Goal: Transaction & Acquisition: Purchase product/service

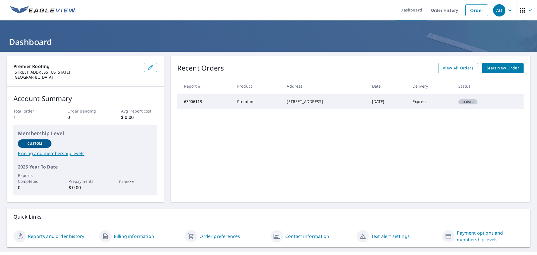
click at [508, 70] on span "Start New Order" at bounding box center [503, 68] width 32 height 7
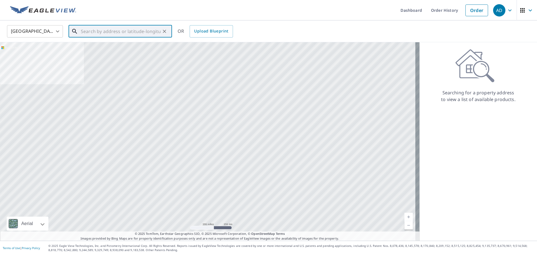
click at [89, 30] on input "text" at bounding box center [121, 31] width 80 height 16
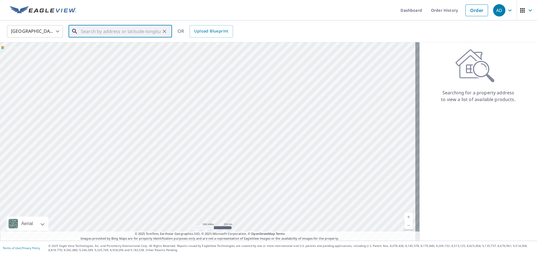
paste input "[STREET_ADDRESS][PERSON_NAME]"
click at [129, 51] on p "[GEOGRAPHIC_DATA]" at bounding box center [124, 54] width 88 height 6
type input "[STREET_ADDRESS][PERSON_NAME]"
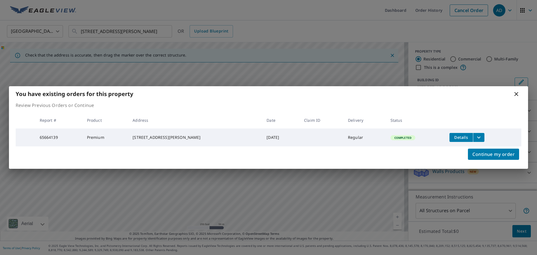
click at [477, 140] on button "filesDropdownBtn-65664139" at bounding box center [478, 137] width 11 height 9
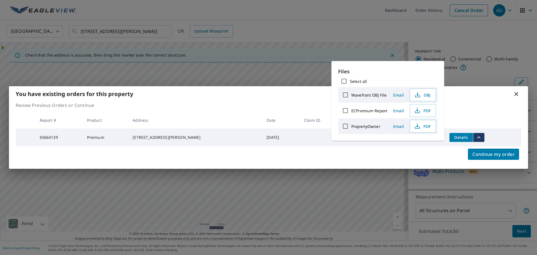
click at [476, 138] on icon "filesDropdownBtn-65664139" at bounding box center [479, 137] width 7 height 7
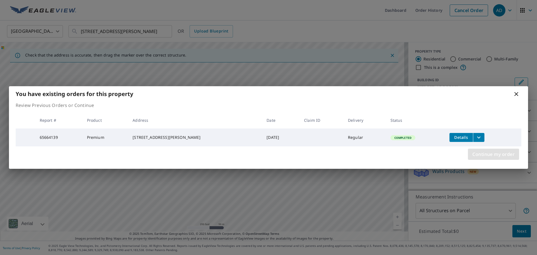
click at [487, 156] on span "Continue my order" at bounding box center [493, 154] width 42 height 8
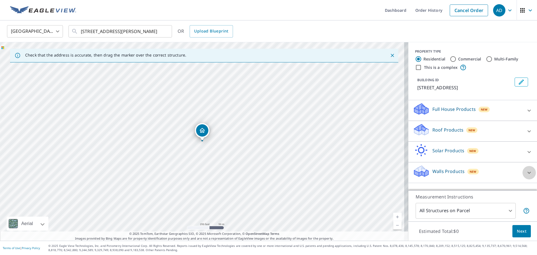
click at [528, 172] on icon at bounding box center [529, 172] width 3 height 2
click at [526, 110] on icon at bounding box center [529, 110] width 7 height 7
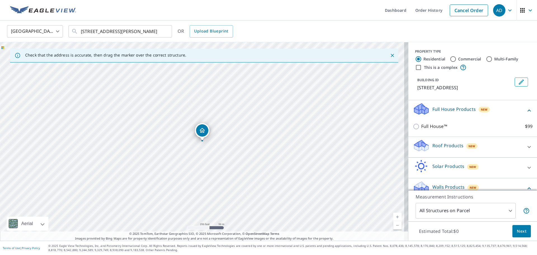
scroll to position [14, 0]
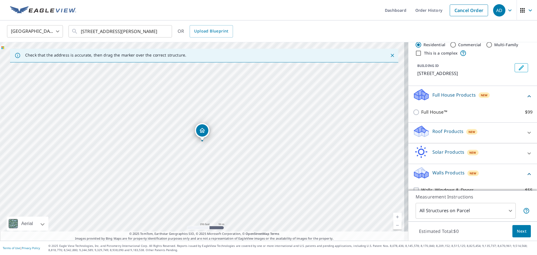
click at [528, 133] on icon at bounding box center [529, 133] width 3 height 2
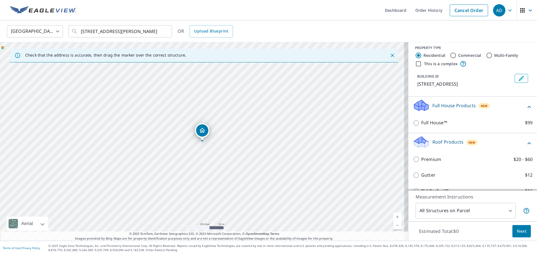
scroll to position [0, 0]
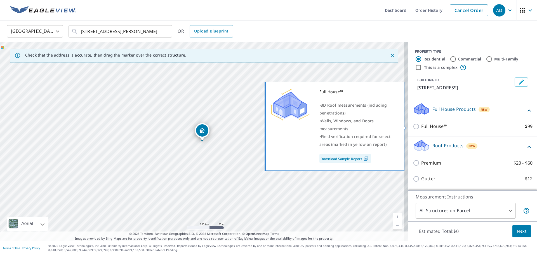
click at [345, 159] on link "Download Sample Report" at bounding box center [344, 158] width 51 height 9
click at [413, 128] on input "Full House™ $99" at bounding box center [417, 126] width 8 height 7
checkbox input "true"
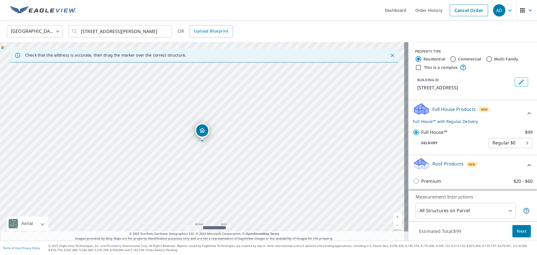
click at [523, 233] on button "Next" at bounding box center [522, 231] width 18 height 13
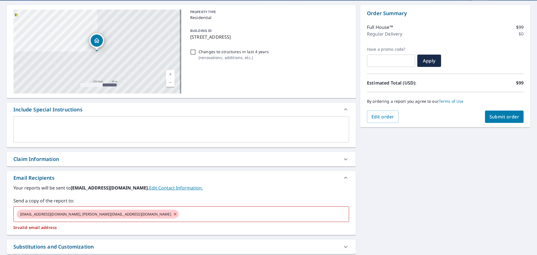
scroll to position [56, 0]
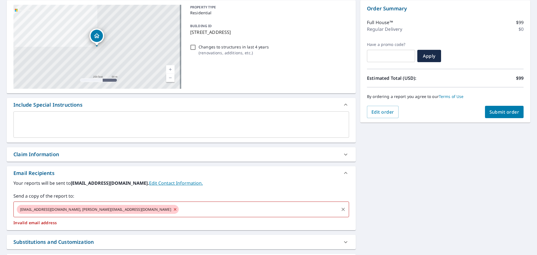
drag, startPoint x: 339, startPoint y: 208, endPoint x: 218, endPoint y: 215, distance: 120.8
click at [340, 208] on icon "Clear" at bounding box center [343, 209] width 6 height 6
checkbox input "true"
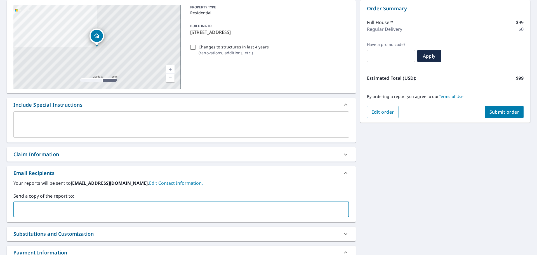
click at [94, 209] on input "text" at bounding box center [177, 209] width 322 height 11
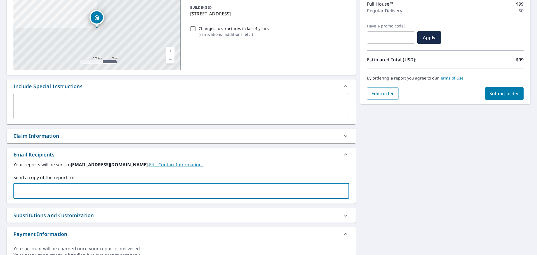
scroll to position [84, 0]
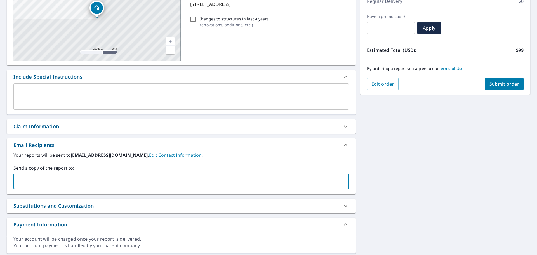
click at [43, 183] on input "text" at bounding box center [177, 181] width 322 height 11
paste input "[EMAIL_ADDRESS][DOMAIN_NAME]"
type input "[EMAIL_ADDRESS][DOMAIN_NAME]"
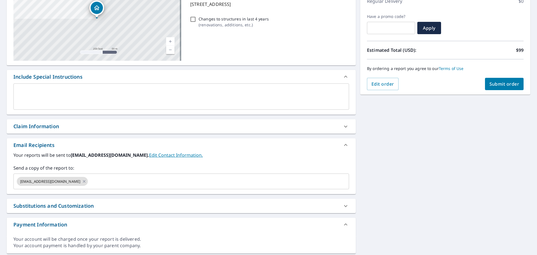
scroll to position [101, 0]
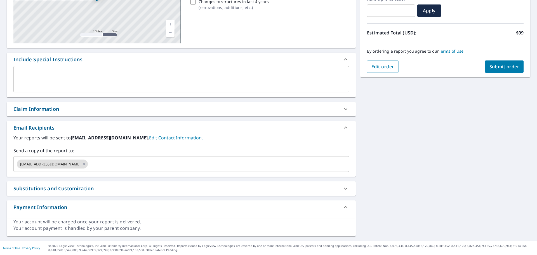
click at [344, 189] on icon at bounding box center [345, 188] width 7 height 7
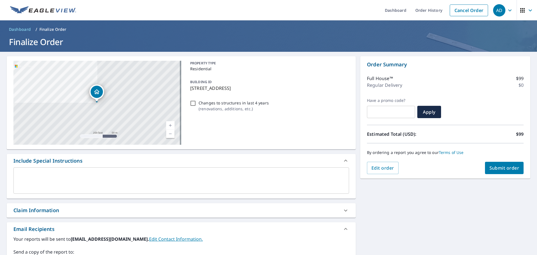
scroll to position [56, 0]
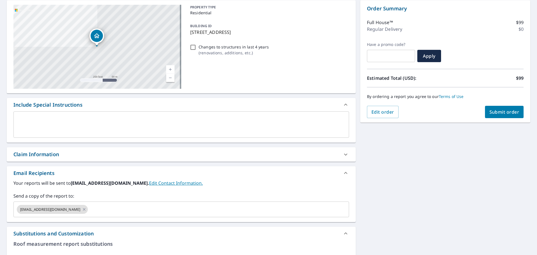
click at [343, 174] on icon at bounding box center [345, 173] width 7 height 7
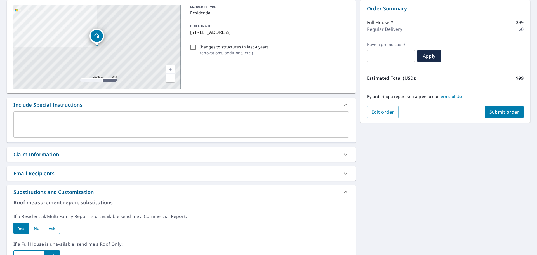
click at [343, 192] on icon at bounding box center [345, 192] width 7 height 7
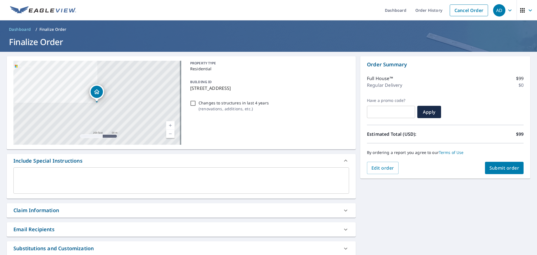
scroll to position [60, 0]
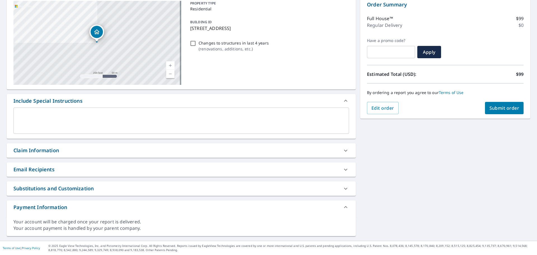
click at [343, 169] on icon at bounding box center [345, 169] width 7 height 7
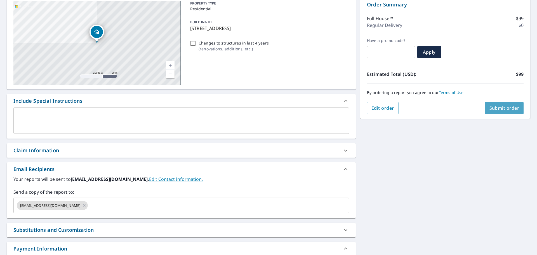
click at [492, 107] on span "Submit order" at bounding box center [505, 108] width 30 height 6
checkbox input "true"
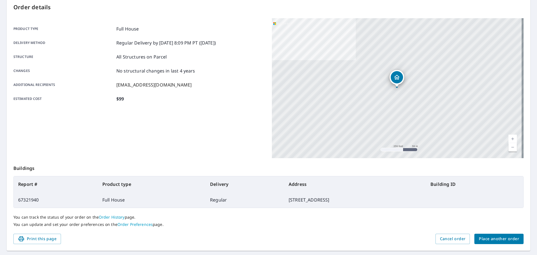
drag, startPoint x: 116, startPoint y: 44, endPoint x: 220, endPoint y: 42, distance: 104.9
click at [216, 42] on p "Regular Delivery by [DATE] 8:09 PM PT ([DATE])" at bounding box center [166, 42] width 100 height 7
click at [199, 43] on p "Regular Delivery by [DATE] 8:09 PM PT ([DATE])" at bounding box center [166, 42] width 100 height 7
drag, startPoint x: 196, startPoint y: 44, endPoint x: 201, endPoint y: 43, distance: 5.7
click at [201, 43] on p "Regular Delivery by [DATE] 8:09 PM PT ([DATE])" at bounding box center [166, 42] width 100 height 7
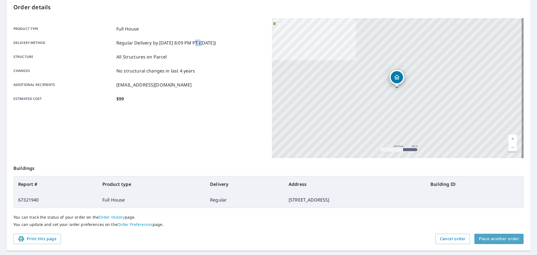
click at [500, 240] on span "Place another order" at bounding box center [499, 238] width 40 height 7
